Goal: Find specific page/section: Find specific page/section

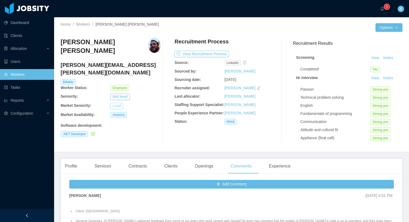
scroll to position [4, 0]
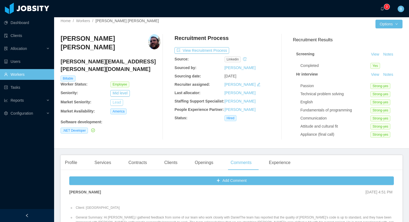
click at [115, 99] on button "Lead" at bounding box center [116, 102] width 13 height 6
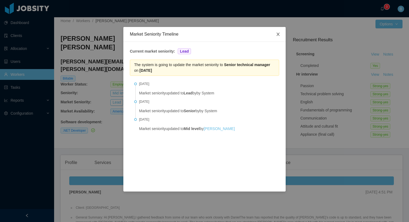
click at [278, 35] on icon "icon: close" at bounding box center [277, 34] width 3 height 3
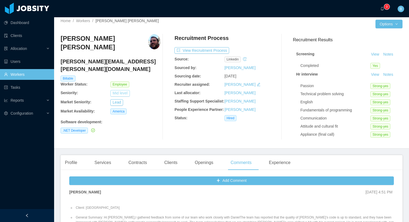
click at [116, 90] on button "Mid level" at bounding box center [119, 93] width 19 height 6
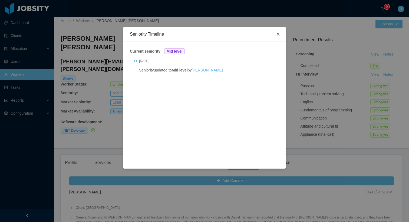
click at [275, 34] on span "Close" at bounding box center [277, 34] width 15 height 15
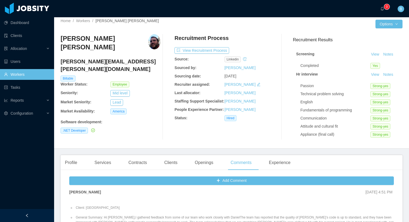
click at [18, 75] on link "Workers" at bounding box center [27, 74] width 46 height 11
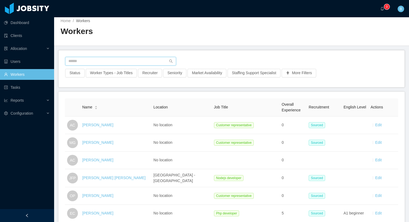
click at [115, 60] on input "text" at bounding box center [120, 61] width 111 height 9
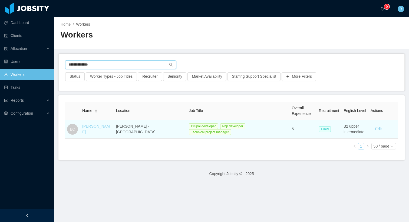
type input "**********"
click at [94, 128] on link "[PERSON_NAME]" at bounding box center [96, 129] width 28 height 10
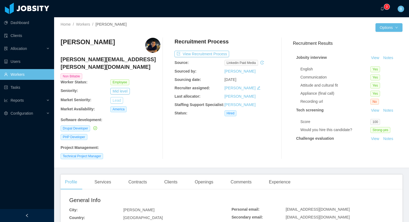
click at [116, 97] on button "Lead" at bounding box center [116, 100] width 13 height 6
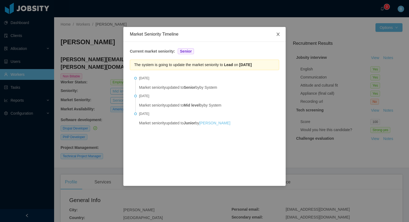
click at [277, 35] on icon "icon: close" at bounding box center [278, 34] width 4 height 4
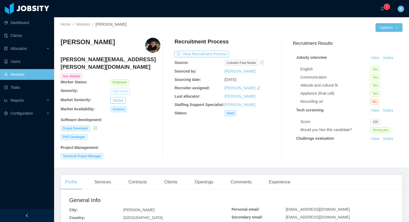
click at [122, 88] on button "Mid level" at bounding box center [119, 91] width 19 height 6
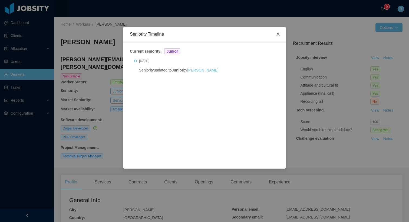
click at [278, 35] on icon "icon: close" at bounding box center [278, 34] width 4 height 4
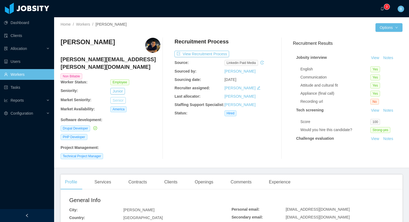
click at [115, 97] on button "Senior" at bounding box center [117, 100] width 15 height 6
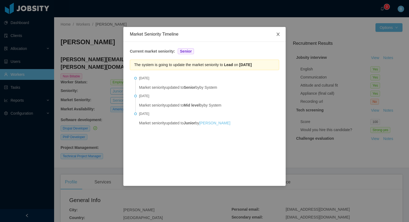
click at [277, 35] on icon "icon: close" at bounding box center [277, 34] width 3 height 3
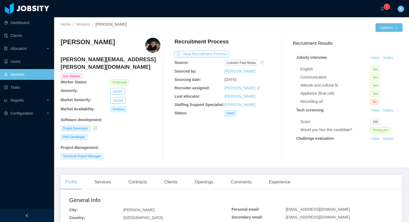
scroll to position [7, 0]
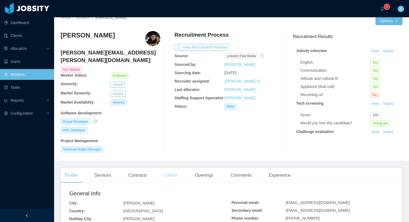
click at [173, 169] on div "Clients" at bounding box center [171, 175] width 22 height 15
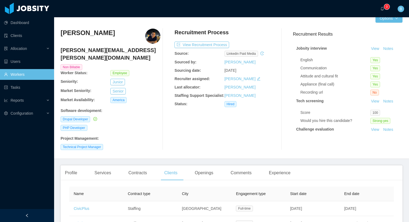
scroll to position [47, 0]
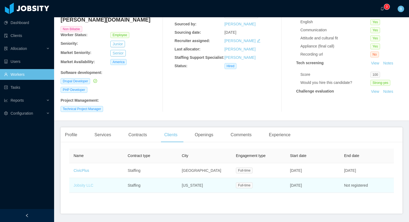
click at [79, 184] on link "Jobsity LLC" at bounding box center [84, 186] width 20 height 4
